Goal: Information Seeking & Learning: Learn about a topic

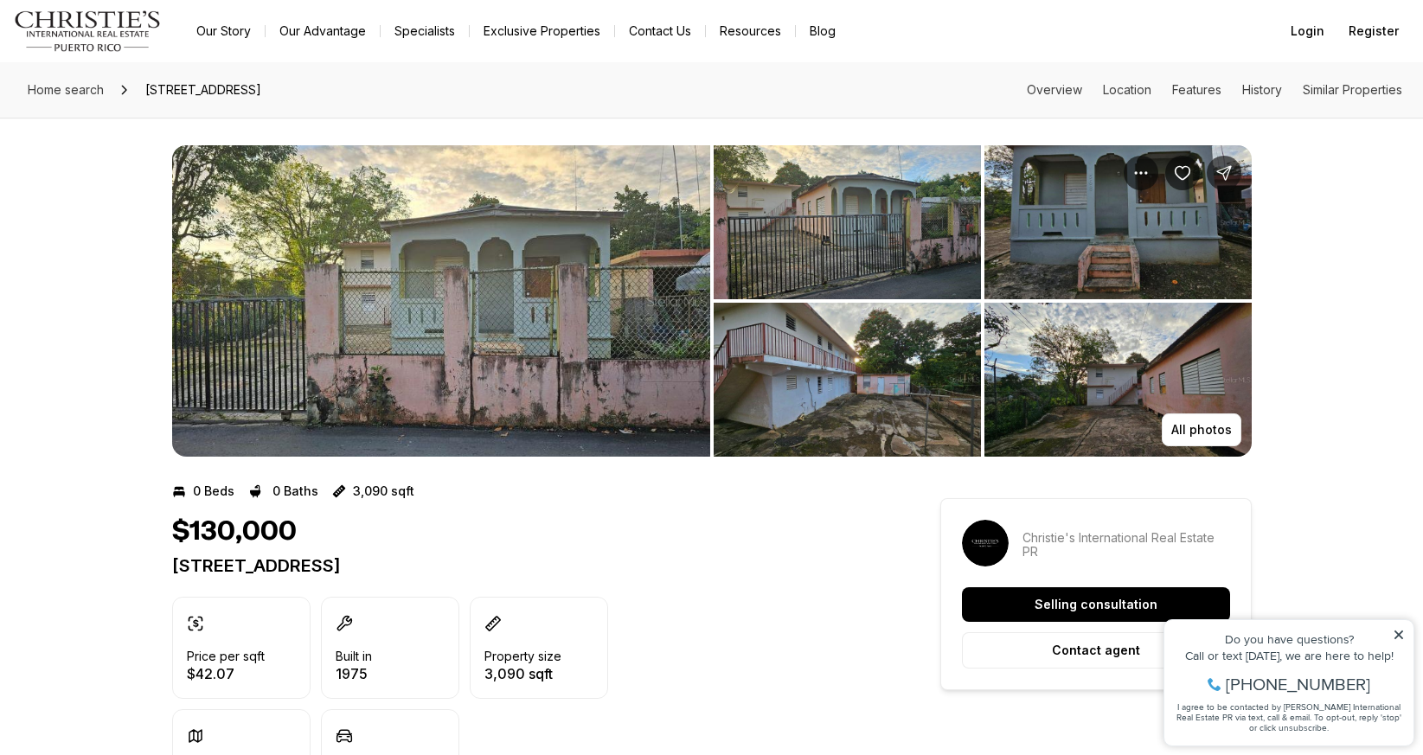
click at [1144, 359] on img "View image gallery" at bounding box center [1117, 380] width 267 height 154
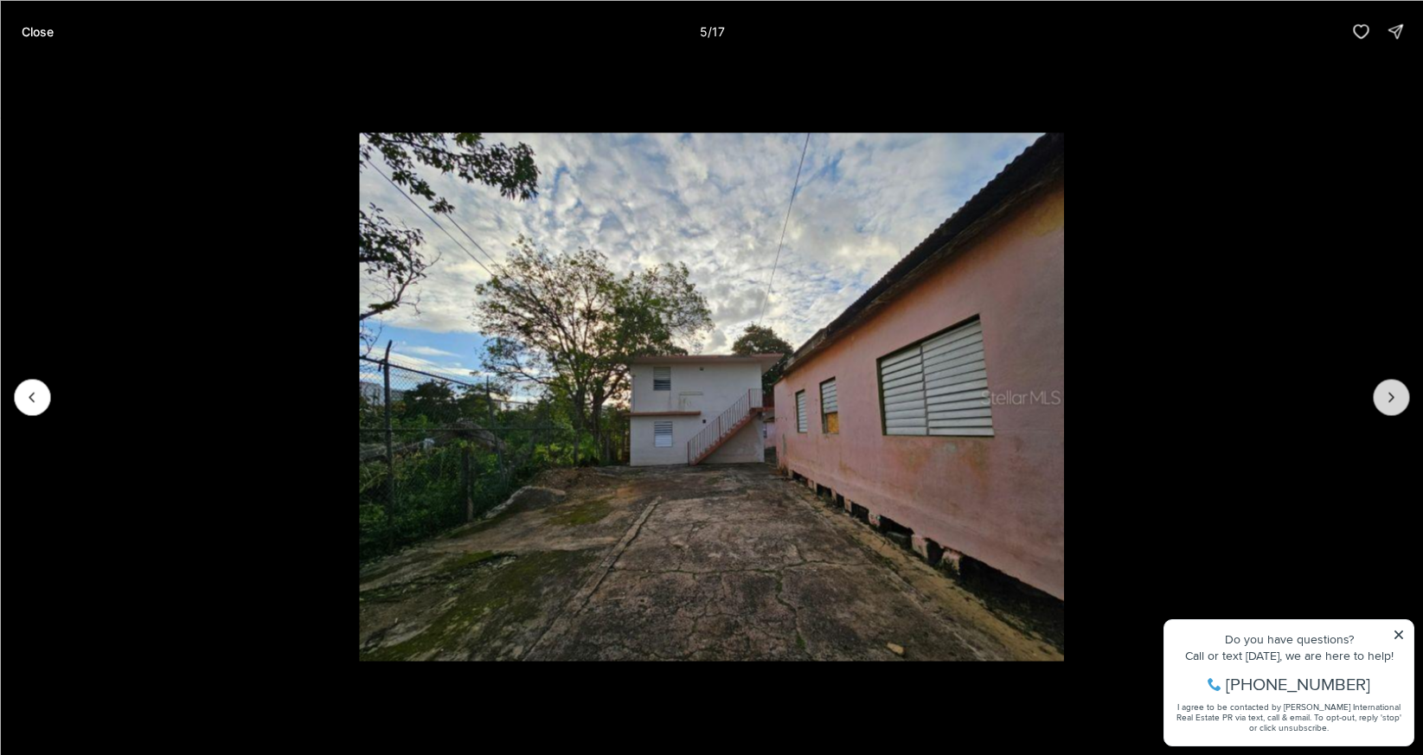
click at [1376, 395] on button "Next slide" at bounding box center [1391, 397] width 36 height 36
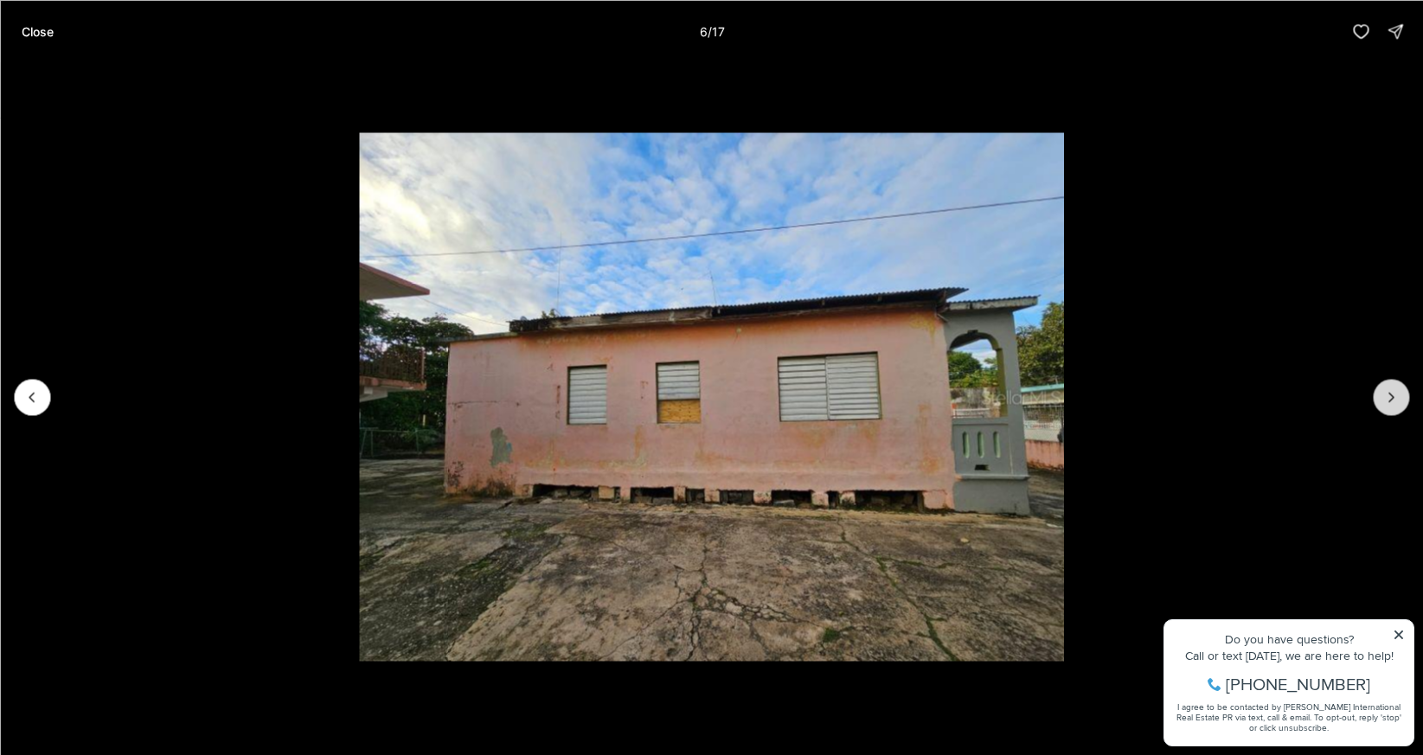
click at [1376, 395] on button "Next slide" at bounding box center [1391, 397] width 36 height 36
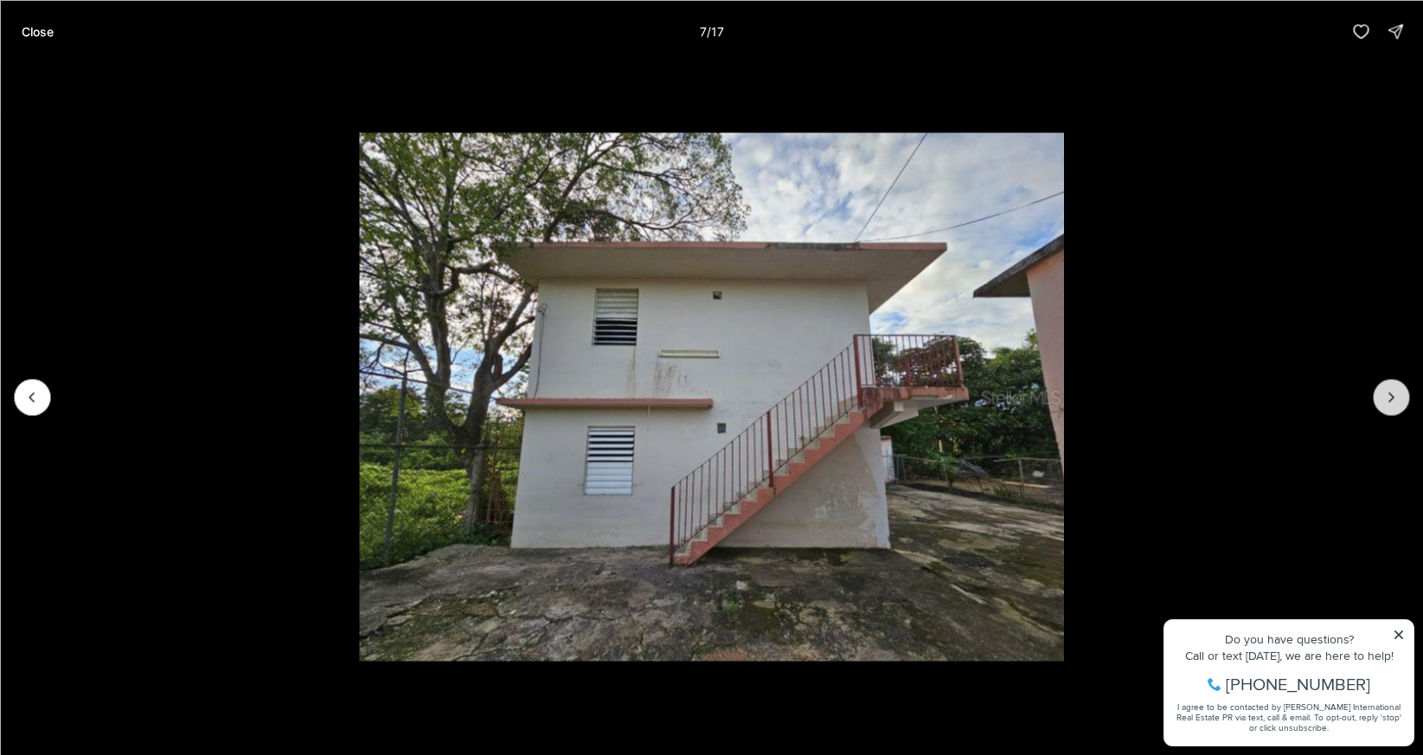
click at [1376, 395] on button "Next slide" at bounding box center [1391, 397] width 36 height 36
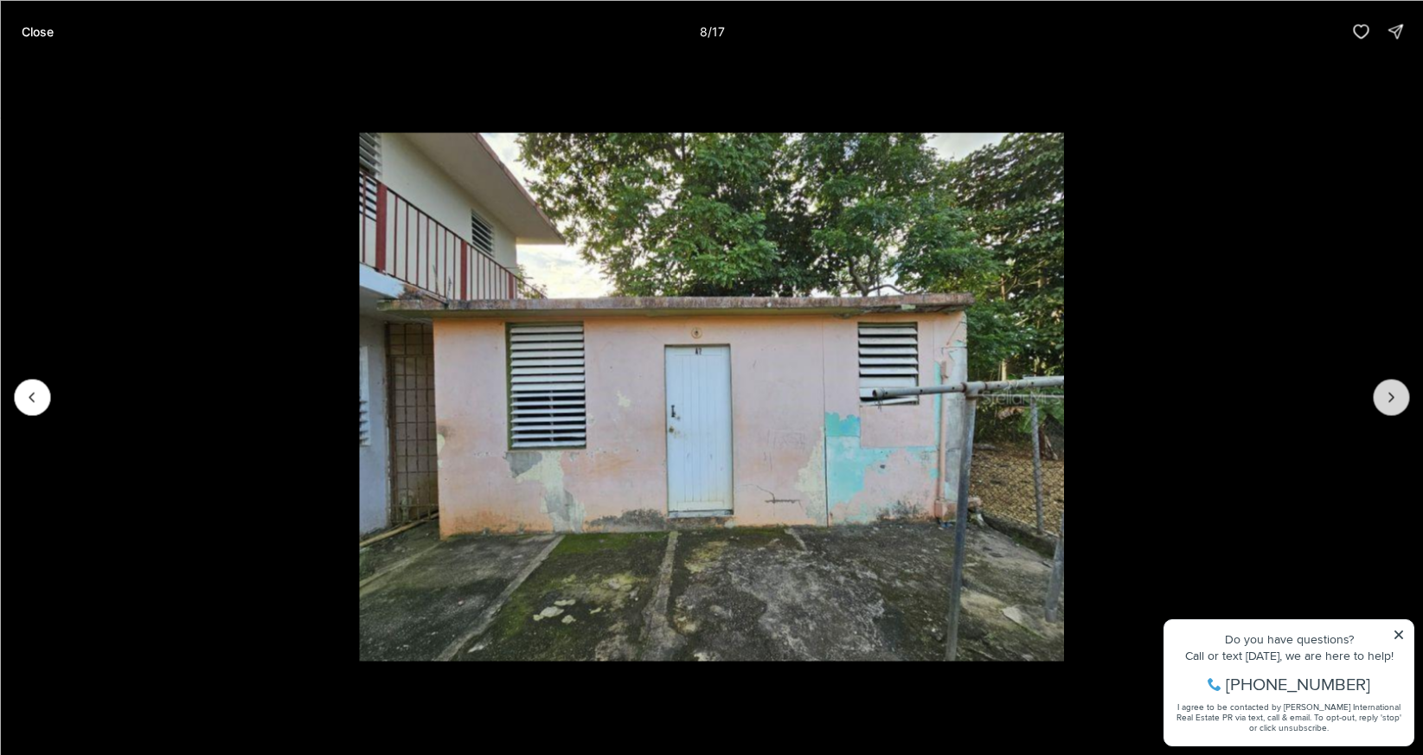
click at [1376, 394] on button "Next slide" at bounding box center [1391, 397] width 36 height 36
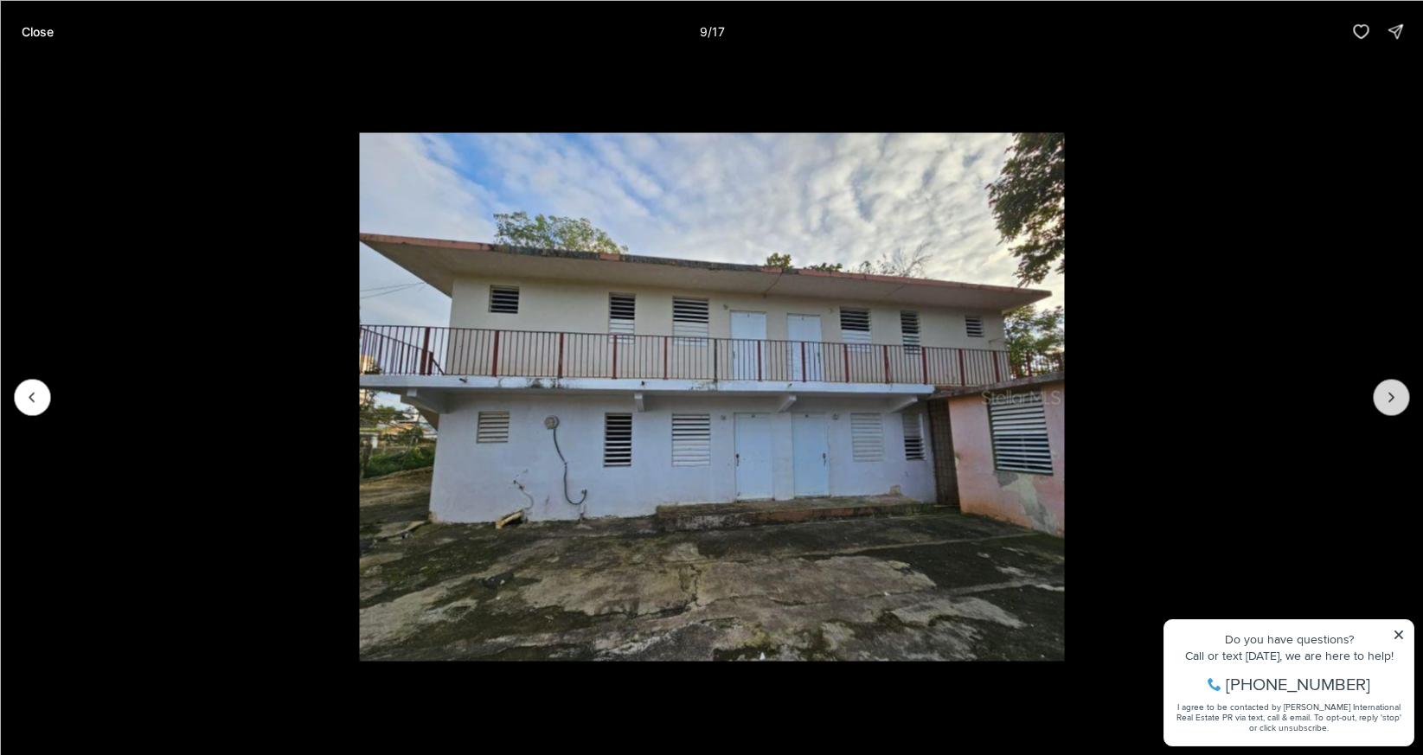
click at [1376, 394] on button "Next slide" at bounding box center [1391, 397] width 36 height 36
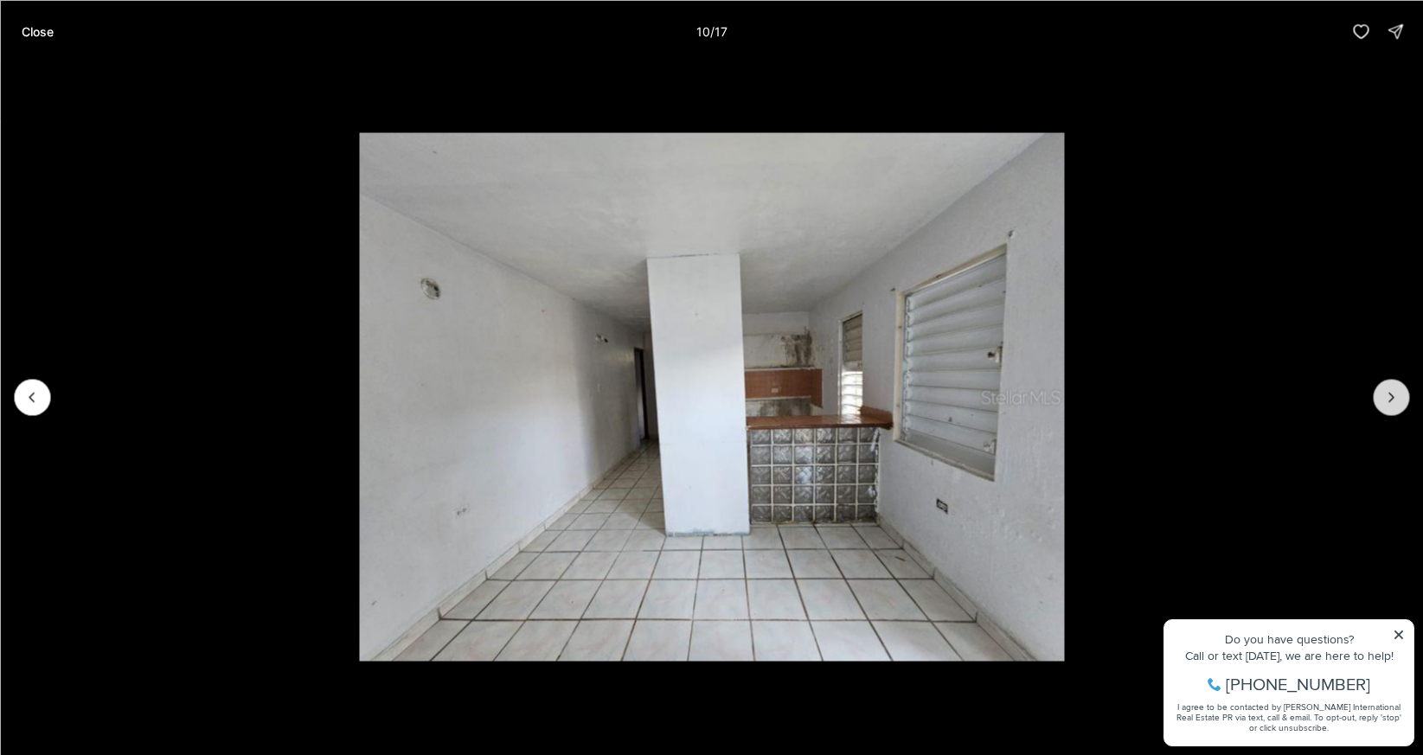
click at [1376, 394] on button "Next slide" at bounding box center [1391, 397] width 36 height 36
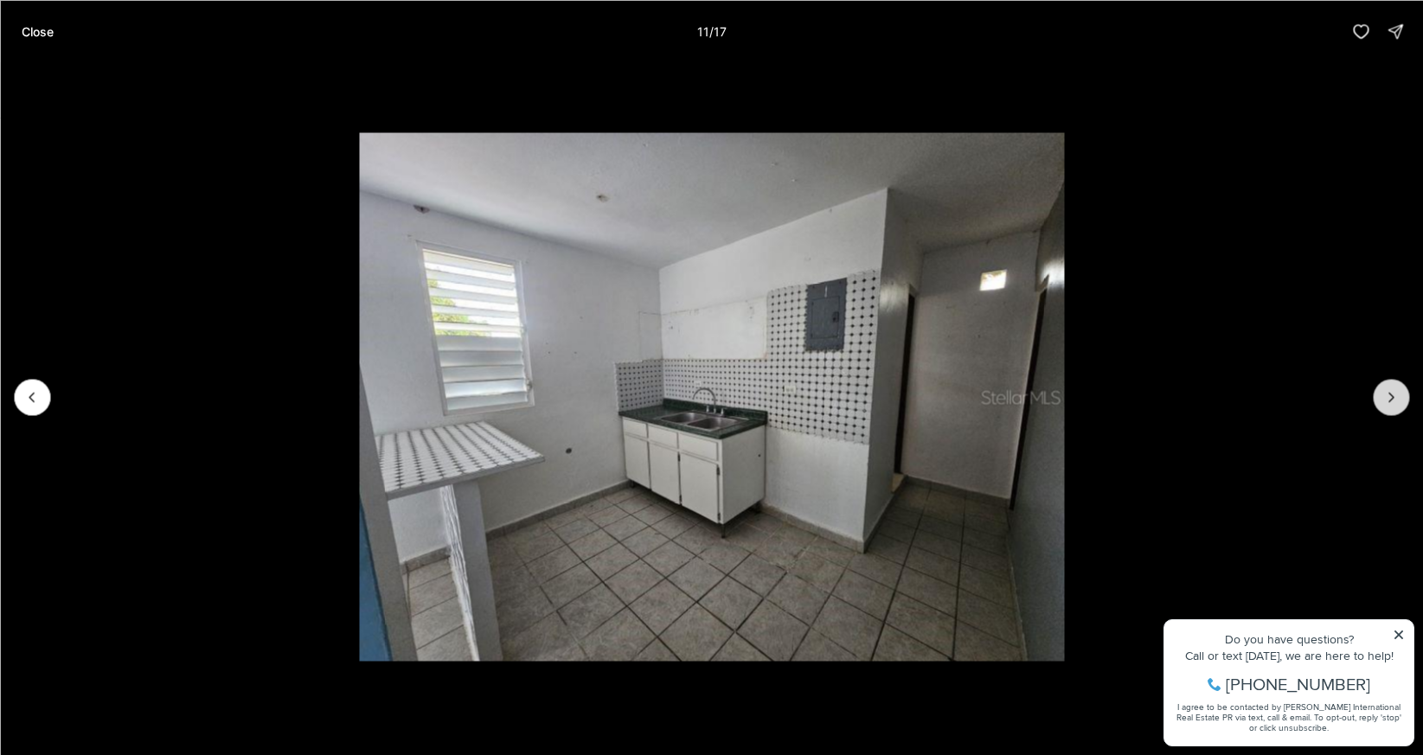
click at [1376, 394] on button "Next slide" at bounding box center [1391, 397] width 36 height 36
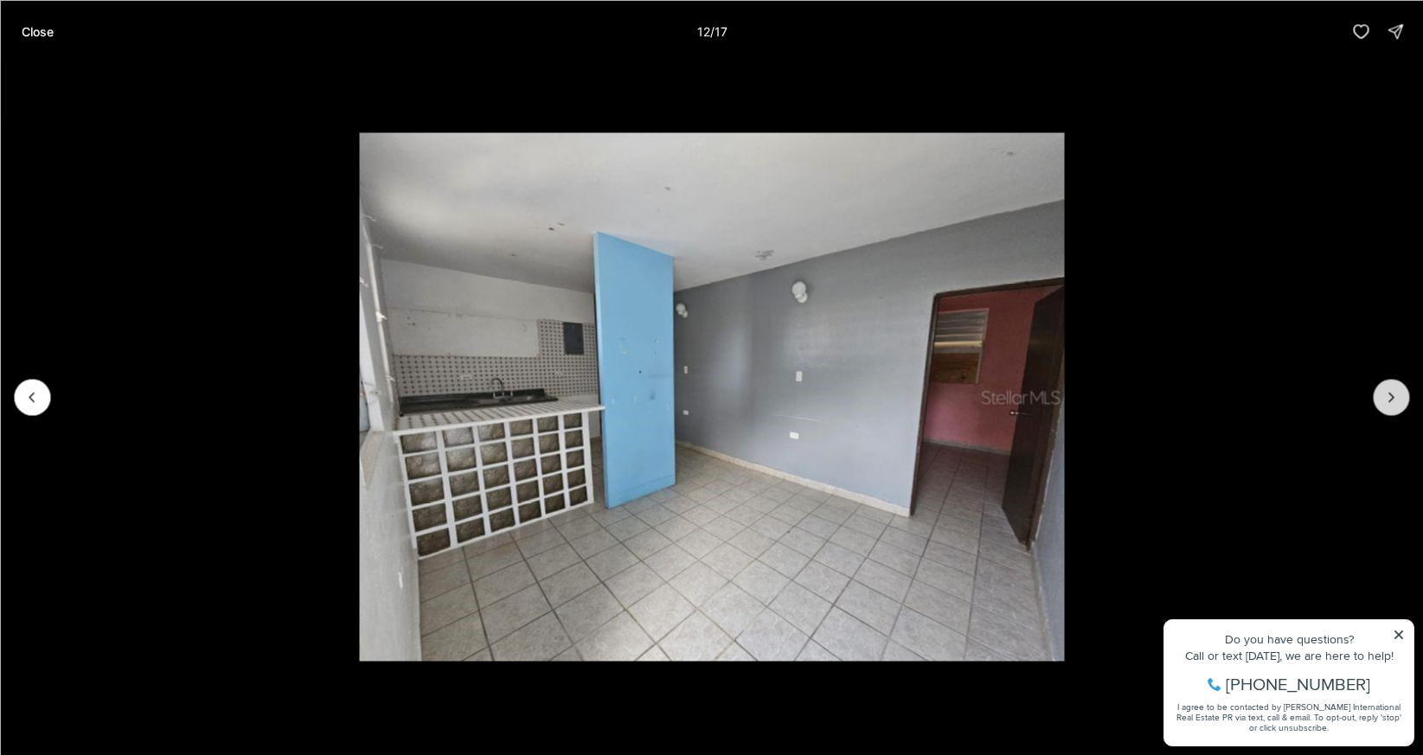
click at [1376, 394] on button "Next slide" at bounding box center [1391, 397] width 36 height 36
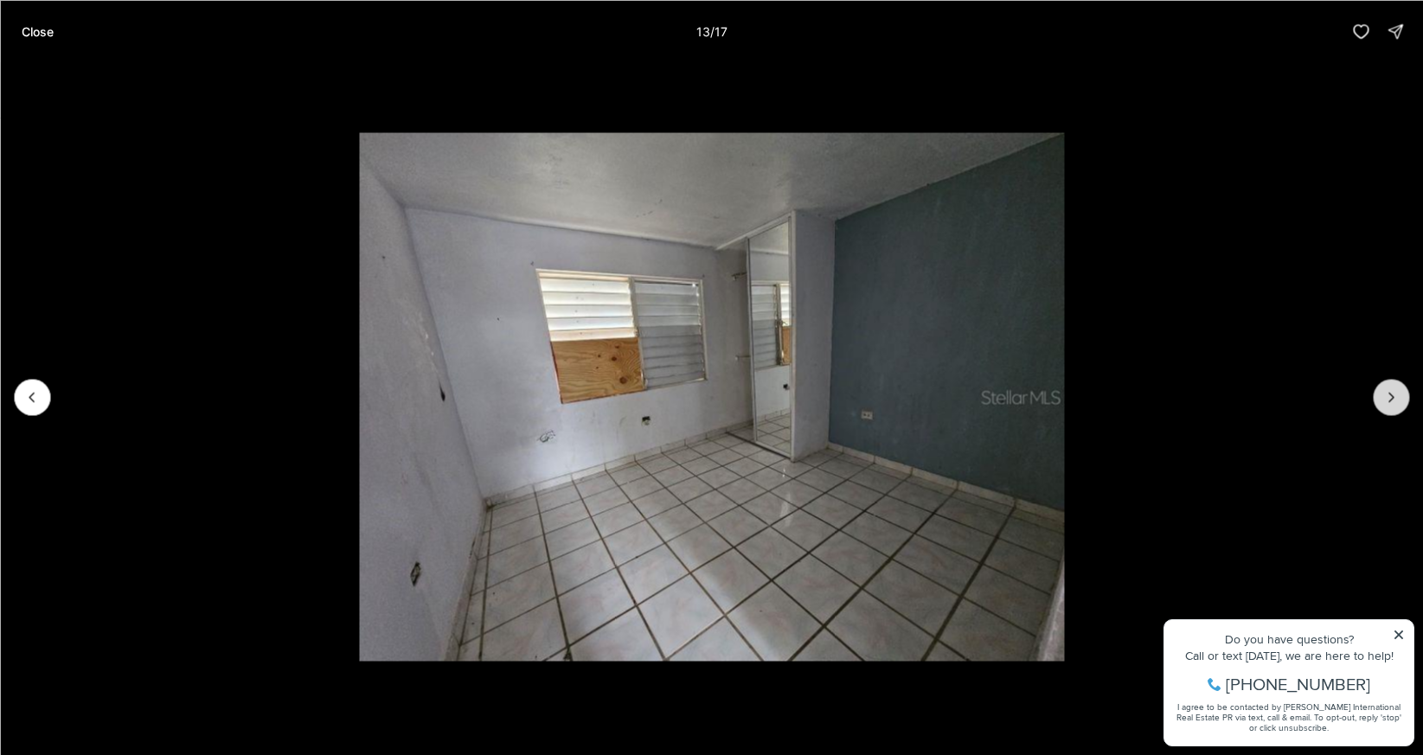
click at [1376, 394] on button "Next slide" at bounding box center [1391, 397] width 36 height 36
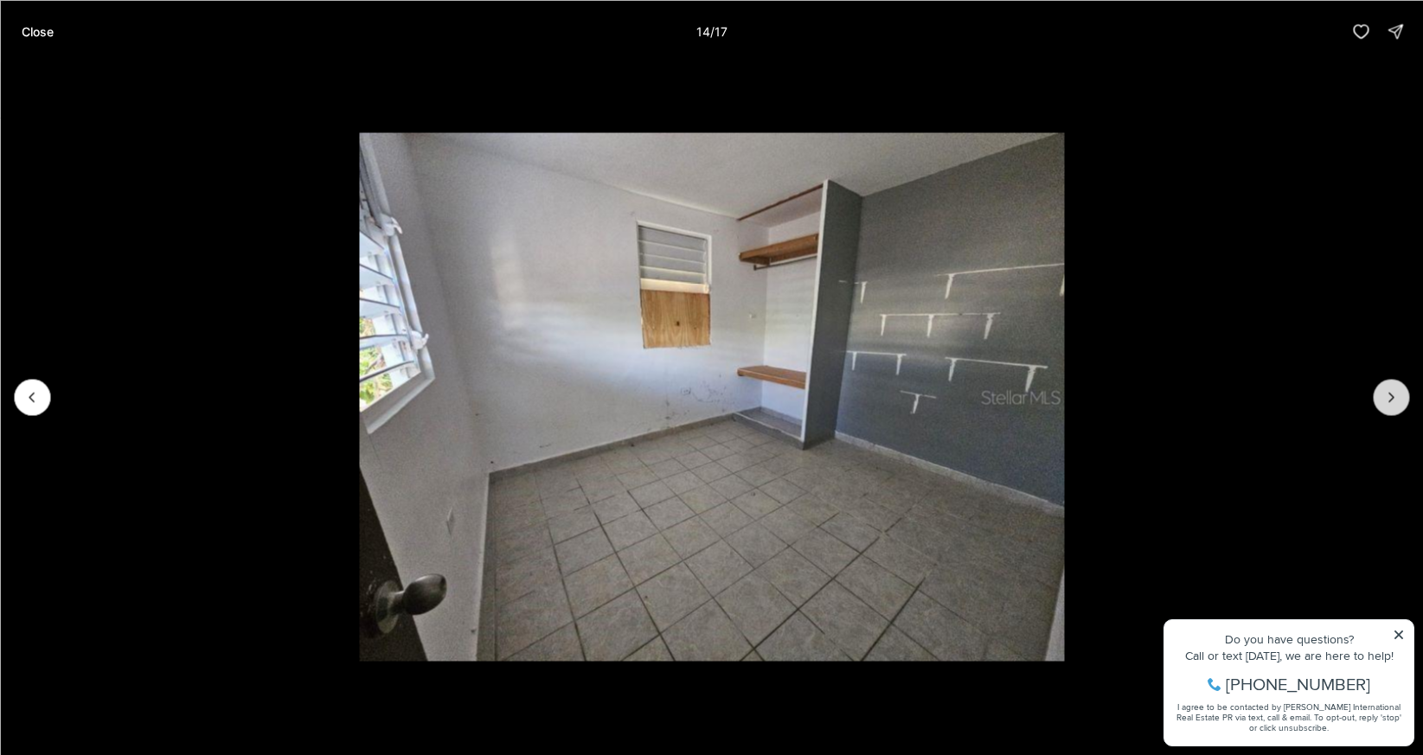
click at [1376, 394] on button "Next slide" at bounding box center [1391, 397] width 36 height 36
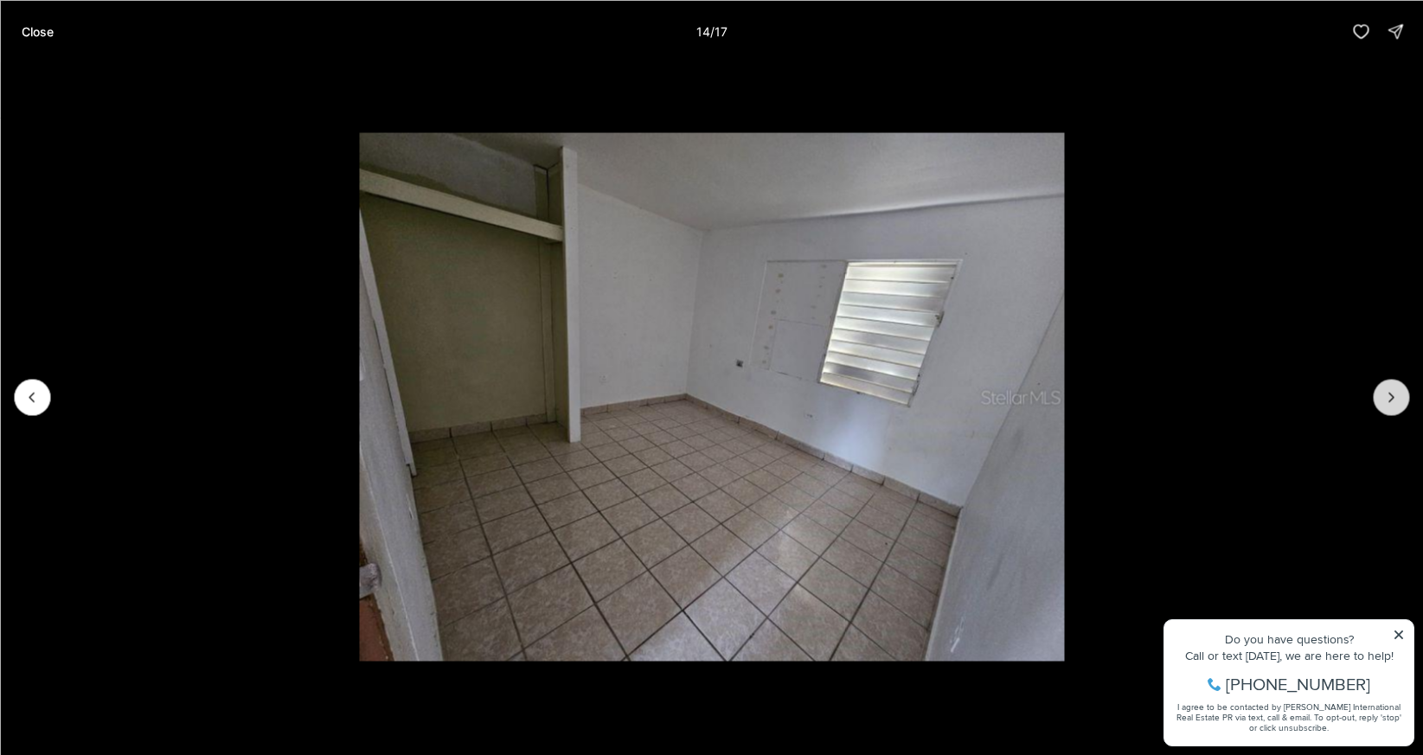
click at [1376, 394] on button "Next slide" at bounding box center [1391, 397] width 36 height 36
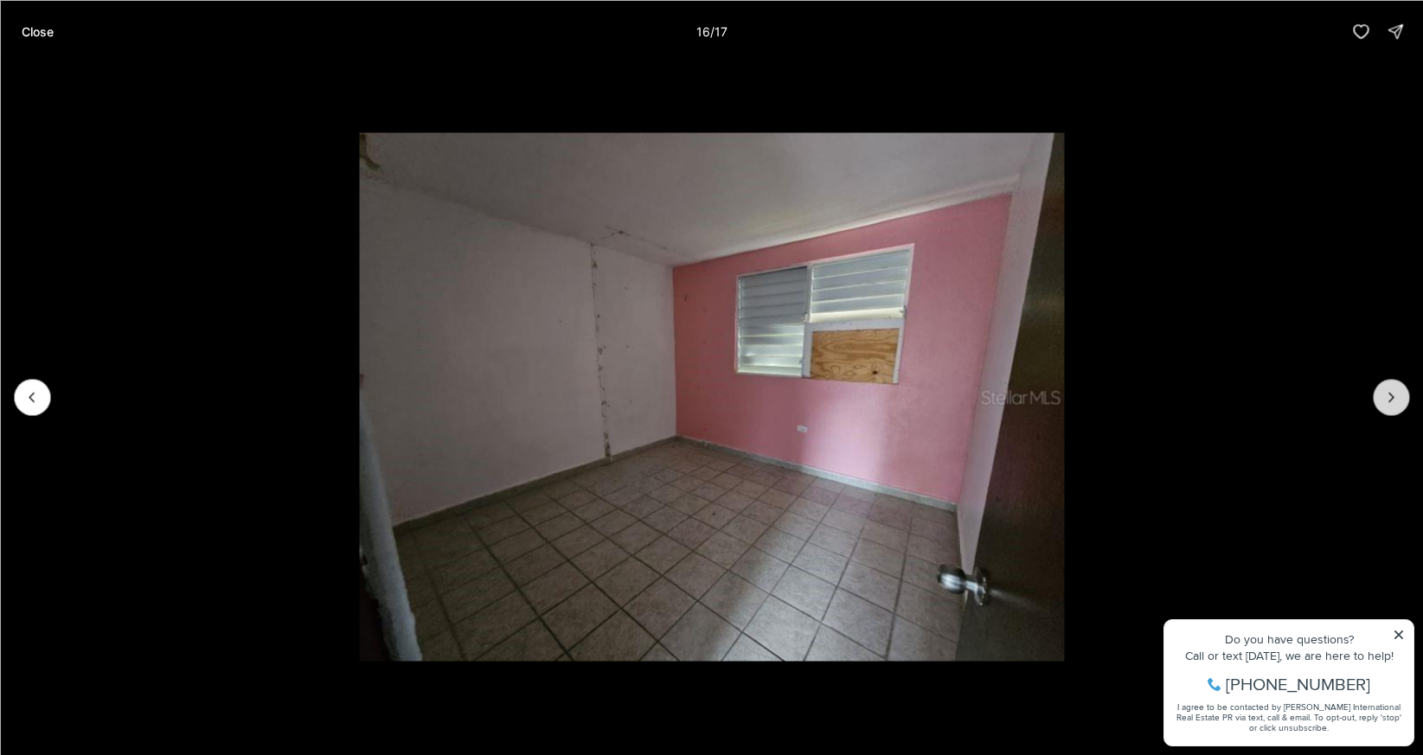
click at [1376, 394] on button "Next slide" at bounding box center [1391, 397] width 36 height 36
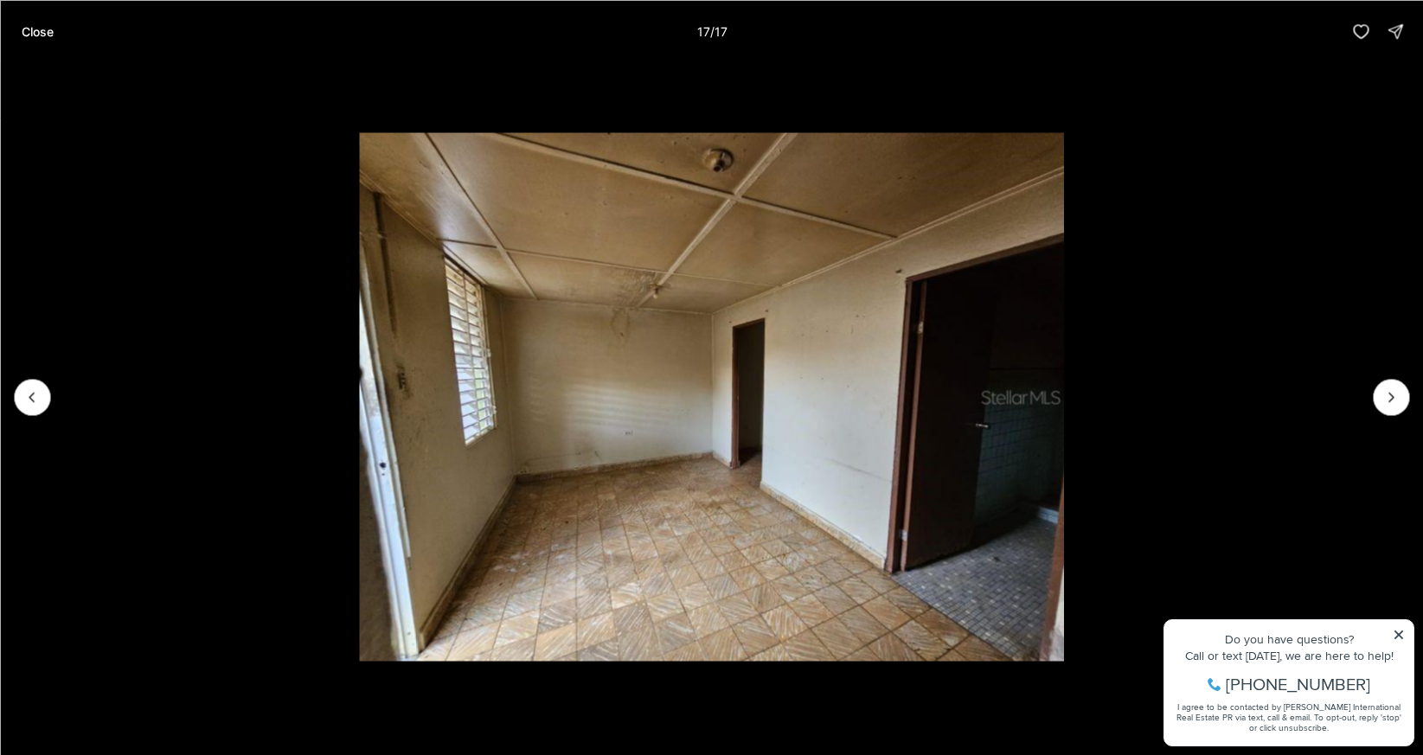
click at [203, 155] on li "17 of 17" at bounding box center [711, 396] width 1423 height 669
click at [47, 39] on button "Close" at bounding box center [36, 31] width 53 height 35
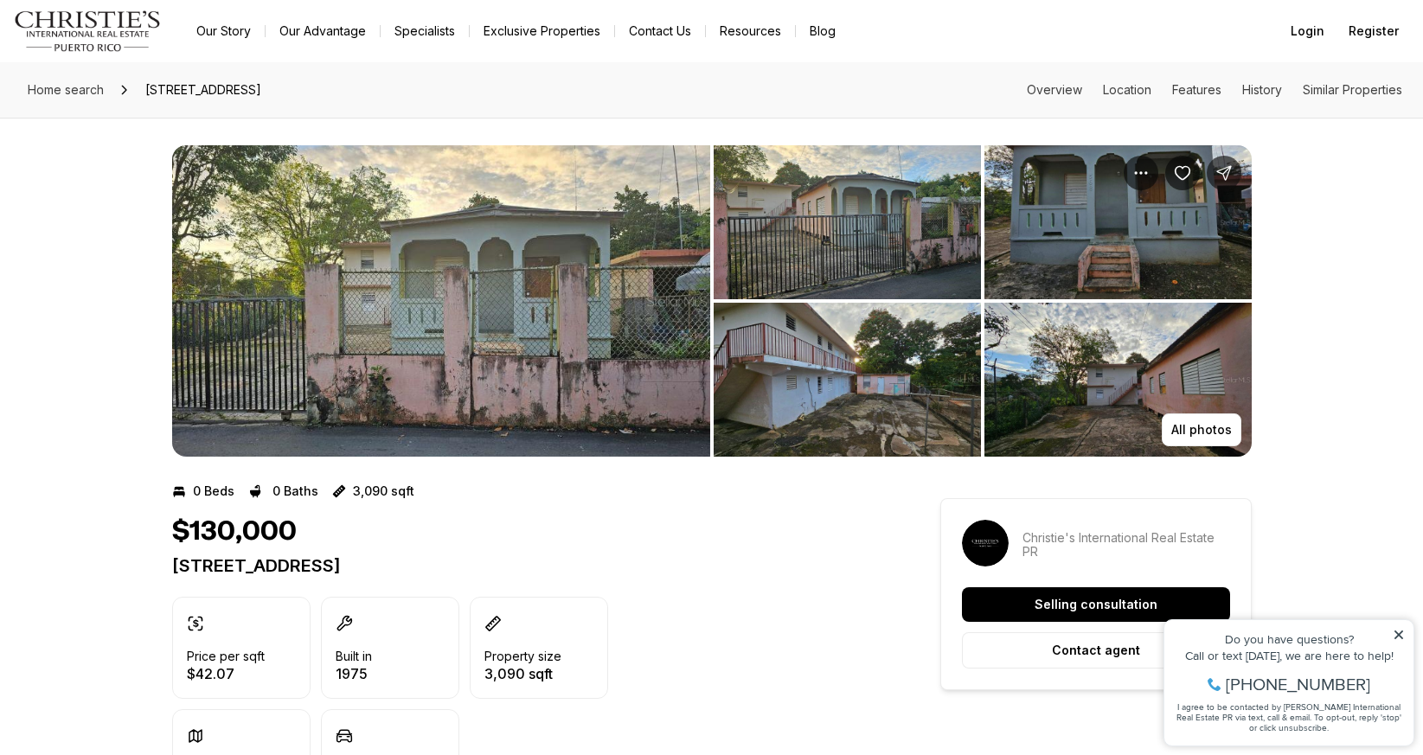
scroll to position [912, 0]
